Goal: Check status

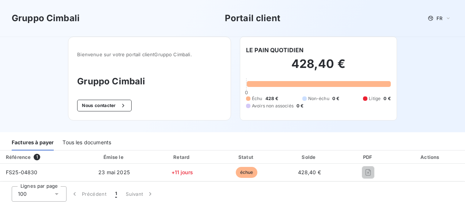
scroll to position [37, 0]
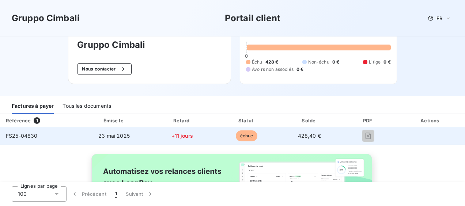
click at [107, 134] on span "23 mai 2025" at bounding box center [113, 136] width 31 height 6
click at [247, 137] on span "échue" at bounding box center [247, 136] width 22 height 11
click at [23, 137] on span "FS25-04830" at bounding box center [22, 136] width 32 height 6
click at [23, 136] on span "FS25-04830" at bounding box center [22, 136] width 32 height 6
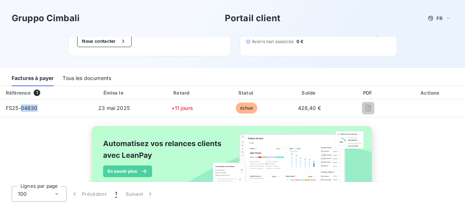
scroll to position [73, 0]
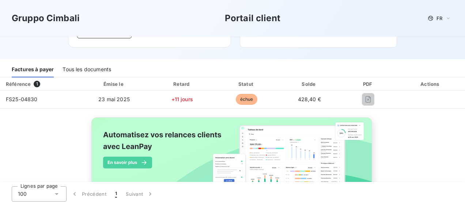
drag, startPoint x: 59, startPoint y: 109, endPoint x: 45, endPoint y: 110, distance: 13.9
click at [59, 109] on div "Référence 1 Émise le Retard Statut Solde PDF Actions FS25-04830 [DATE] +11 jour…" at bounding box center [232, 142] width 465 height 130
drag, startPoint x: 40, startPoint y: 101, endPoint x: -2, endPoint y: 97, distance: 42.5
click at [0, 97] on html "Gruppo Cimbali Portail client FR Bienvenue sur votre portail client Gruppo Cimb…" at bounding box center [232, 103] width 465 height 206
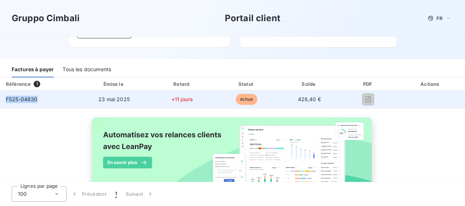
copy table "Référence 1 Émise le Retard Statut Solde PDF Actions FS25-04830"
